Goal: Task Accomplishment & Management: Complete application form

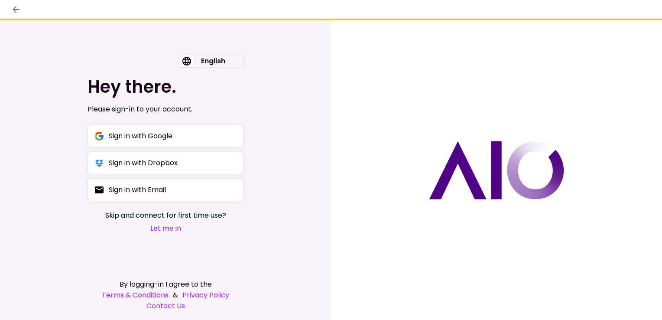
click at [162, 231] on button "Let me in" at bounding box center [165, 228] width 121 height 11
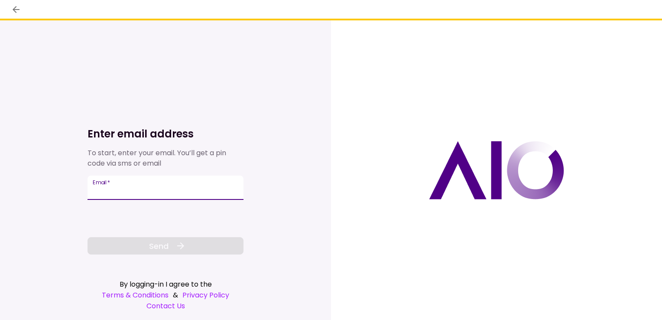
click at [144, 192] on input "Email   *" at bounding box center [166, 188] width 156 height 24
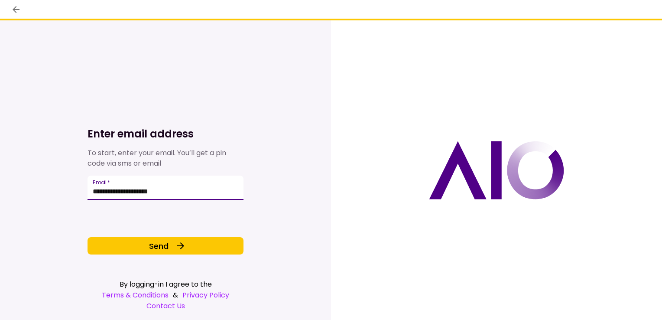
type input "**********"
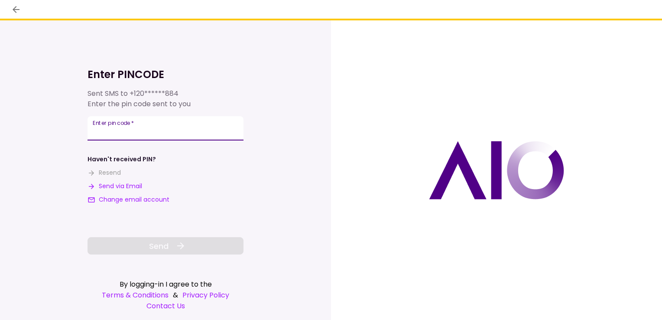
click at [143, 133] on input "**********" at bounding box center [166, 128] width 156 height 24
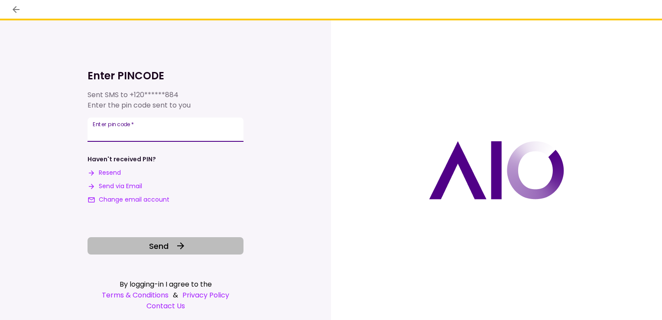
type input "******"
click at [143, 245] on button "Send" at bounding box center [166, 245] width 156 height 17
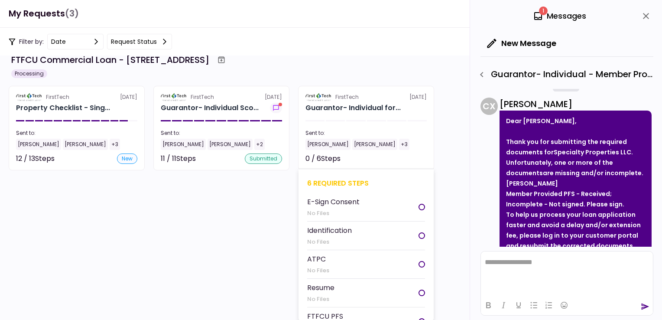
click at [321, 258] on div "ATPC" at bounding box center [318, 259] width 22 height 11
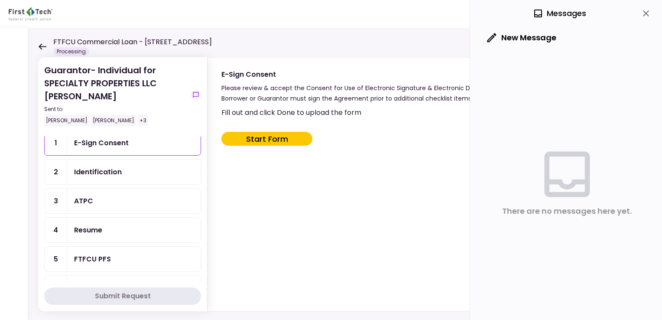
scroll to position [46, 0]
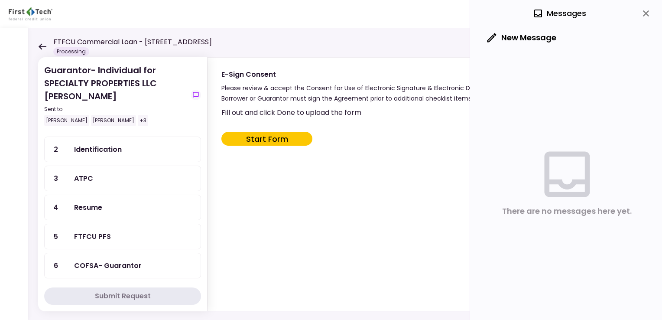
click at [95, 236] on div "FTFCU PFS" at bounding box center [92, 236] width 37 height 11
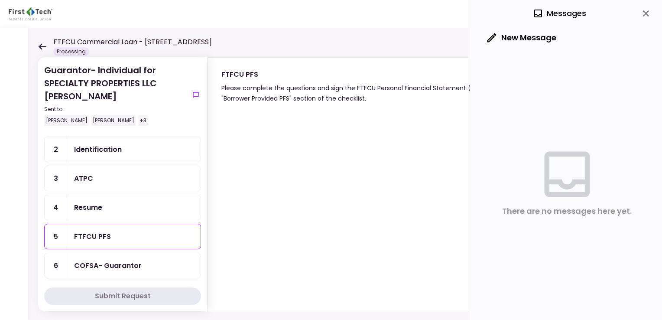
click at [99, 264] on div "COFSA- Guarantor" at bounding box center [108, 265] width 68 height 11
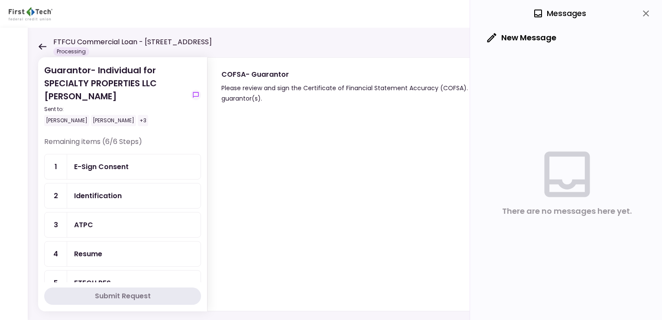
click at [115, 161] on div "E-Sign Consent" at bounding box center [101, 166] width 55 height 11
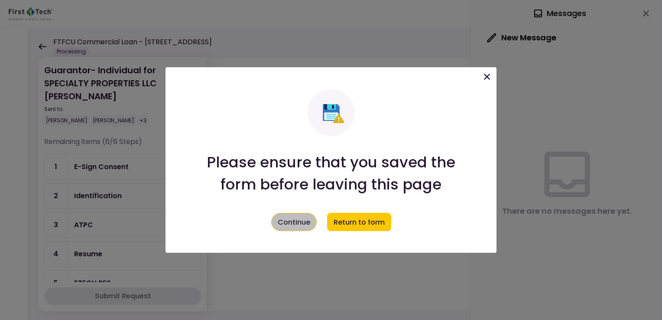
click at [299, 224] on button "Continue" at bounding box center [294, 222] width 46 height 18
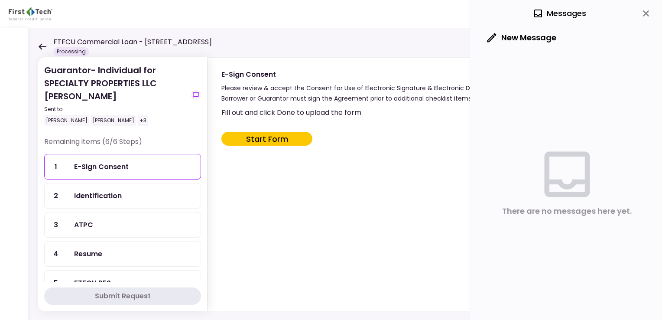
click at [108, 195] on div "Identification" at bounding box center [98, 195] width 48 height 11
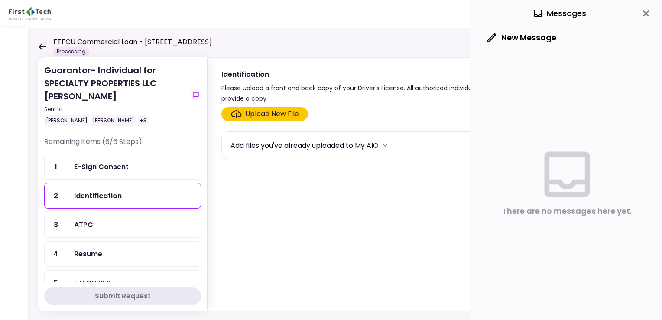
click at [90, 228] on div "ATPC" at bounding box center [83, 224] width 19 height 11
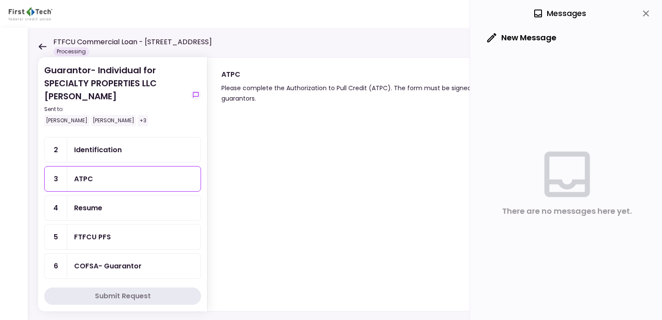
scroll to position [46, 0]
click at [87, 235] on div "FTFCU PFS" at bounding box center [92, 236] width 37 height 11
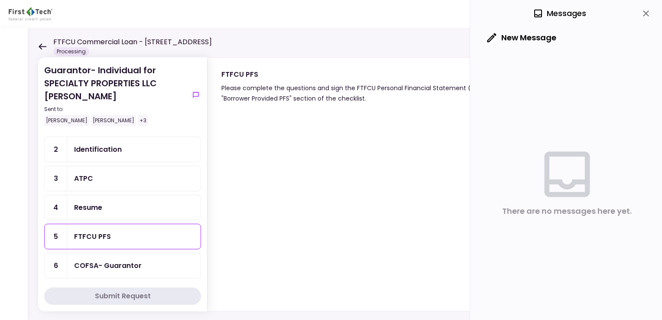
click at [108, 263] on div "COFSA- Guarantor" at bounding box center [108, 265] width 68 height 11
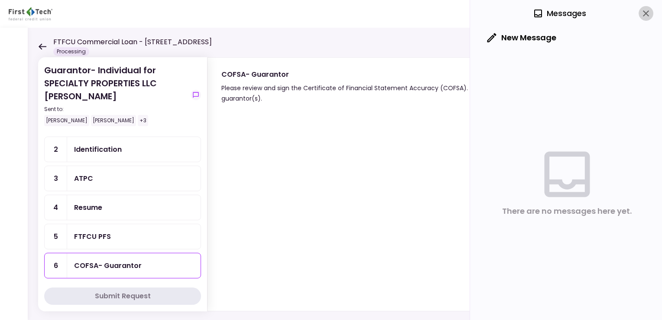
click at [648, 15] on icon "close" at bounding box center [646, 13] width 6 height 6
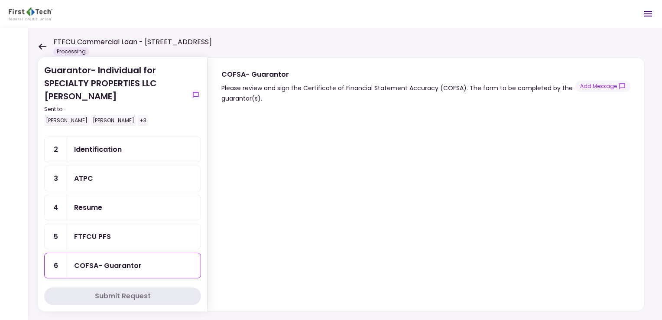
click at [78, 152] on div "Identification" at bounding box center [98, 149] width 48 height 11
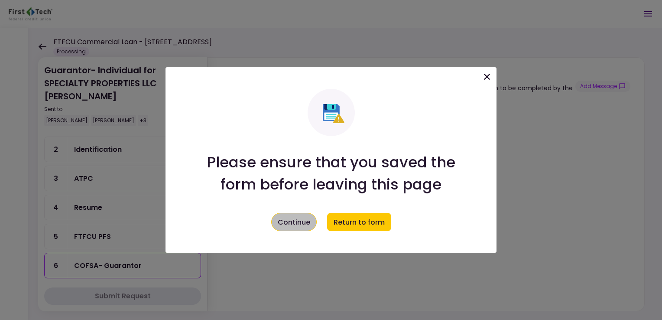
click at [295, 228] on button "Continue" at bounding box center [294, 222] width 46 height 18
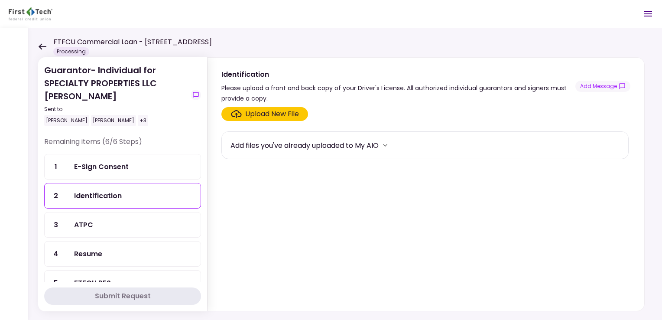
click at [88, 169] on div "E-Sign Consent" at bounding box center [101, 166] width 55 height 11
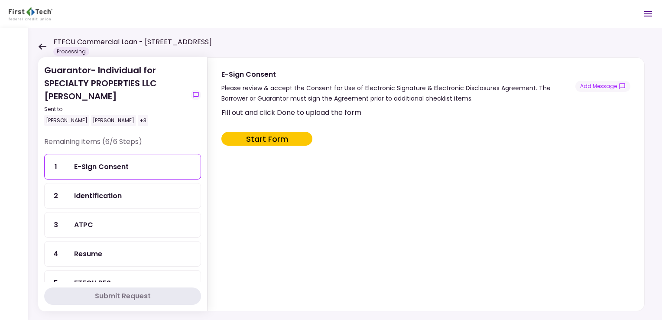
click at [116, 192] on div "Identification" at bounding box center [98, 195] width 48 height 11
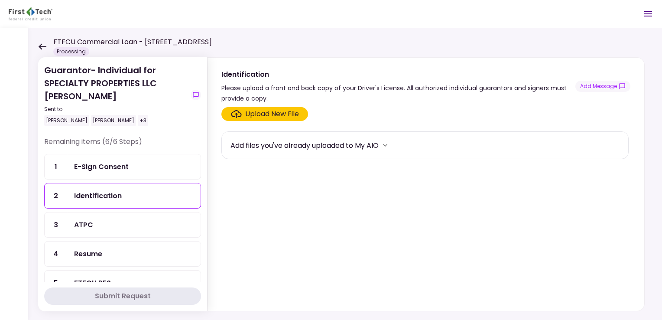
click at [89, 226] on div "ATPC" at bounding box center [83, 224] width 19 height 11
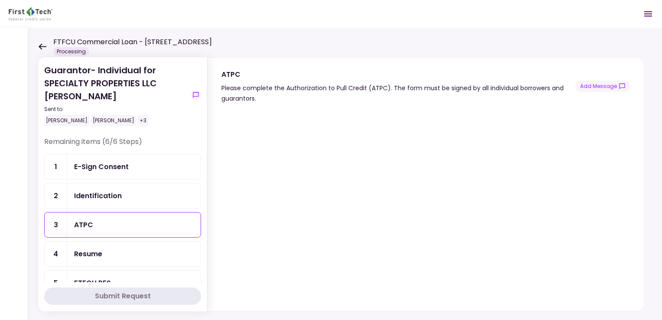
scroll to position [46, 0]
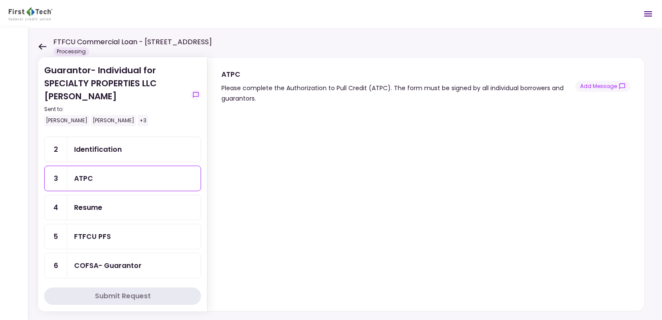
click at [122, 261] on div "COFSA- Guarantor" at bounding box center [108, 265] width 68 height 11
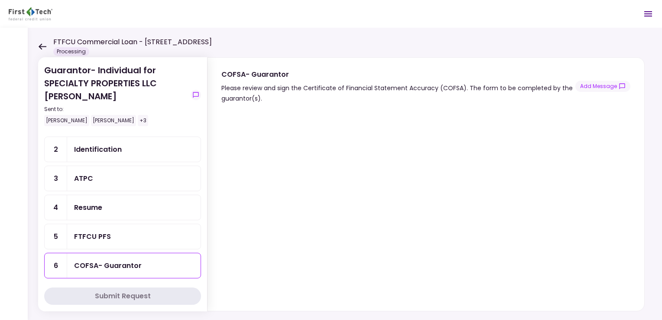
click at [87, 235] on div "FTFCU PFS" at bounding box center [92, 236] width 37 height 11
click at [131, 263] on div "COFSA- Guarantor" at bounding box center [108, 265] width 68 height 11
